Goal: Navigation & Orientation: Find specific page/section

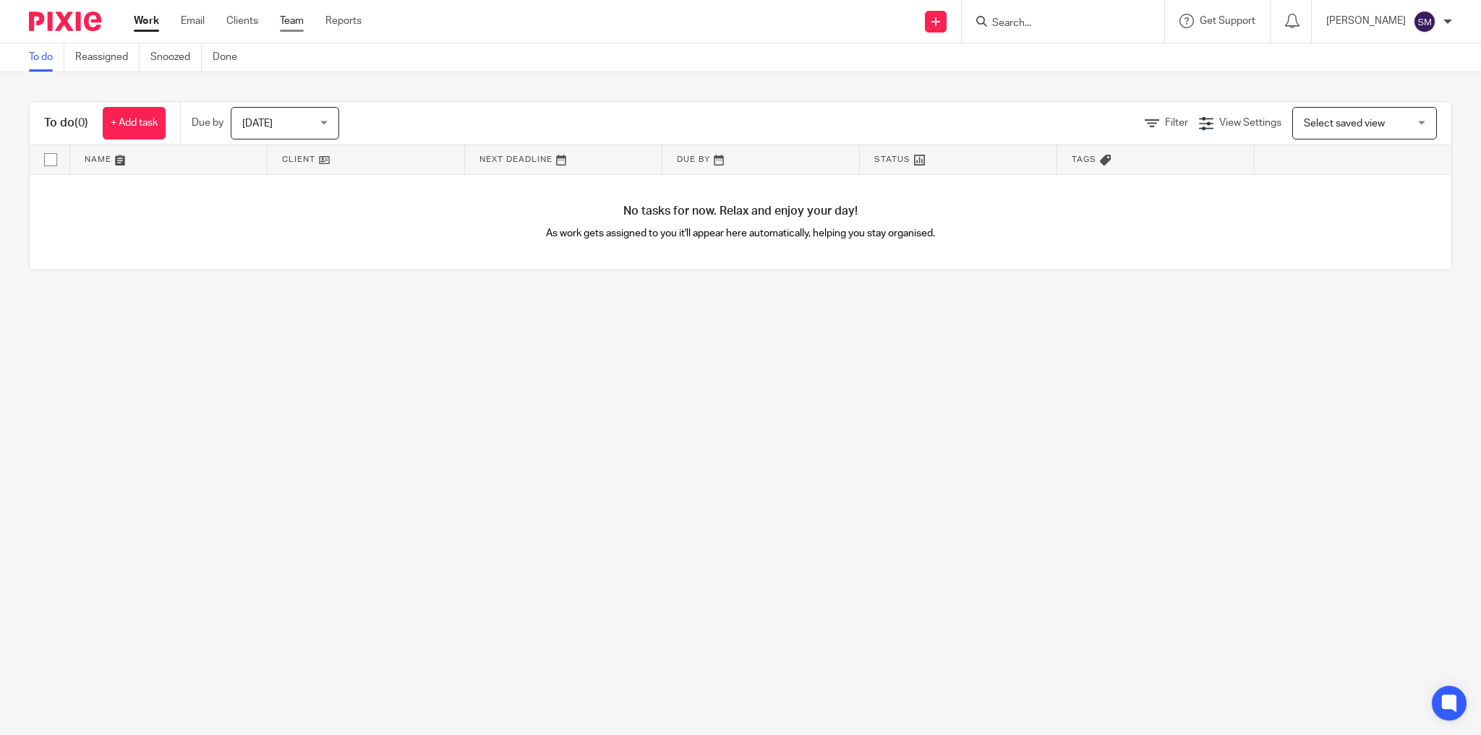
click at [302, 17] on link "Team" at bounding box center [292, 21] width 24 height 14
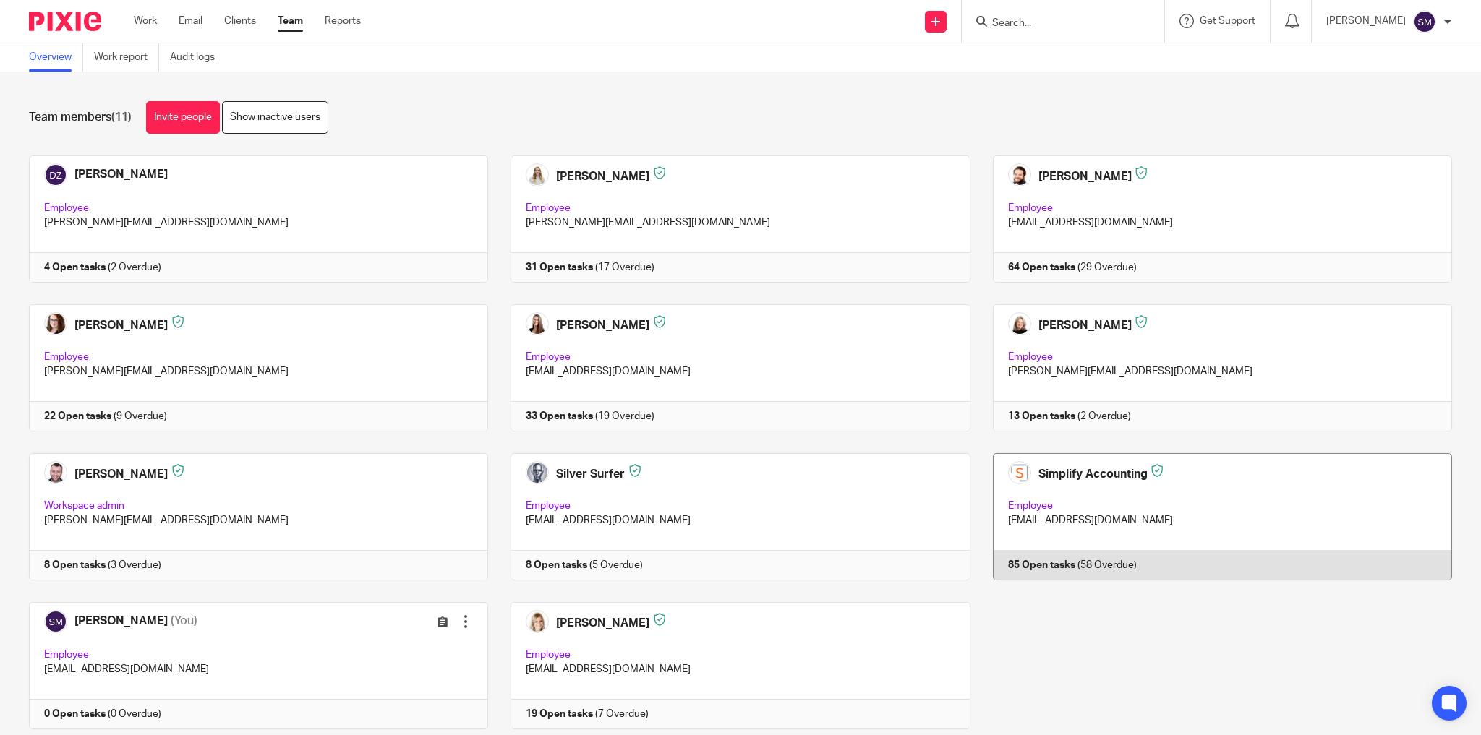
click at [1167, 511] on link at bounding box center [1212, 516] width 482 height 127
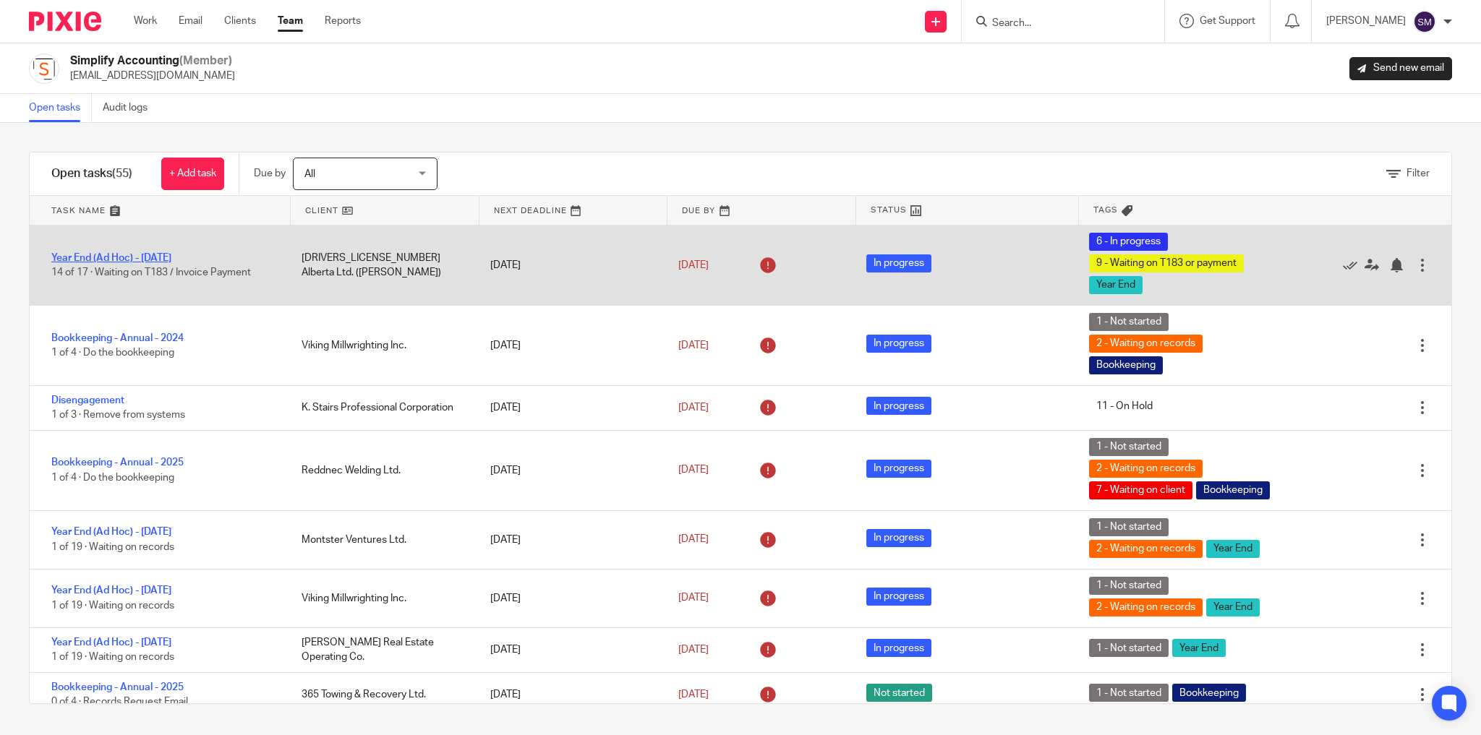
click at [157, 255] on link "Year End (Ad Hoc) - [DATE]" at bounding box center [111, 258] width 120 height 10
